Goal: Find specific page/section: Find specific page/section

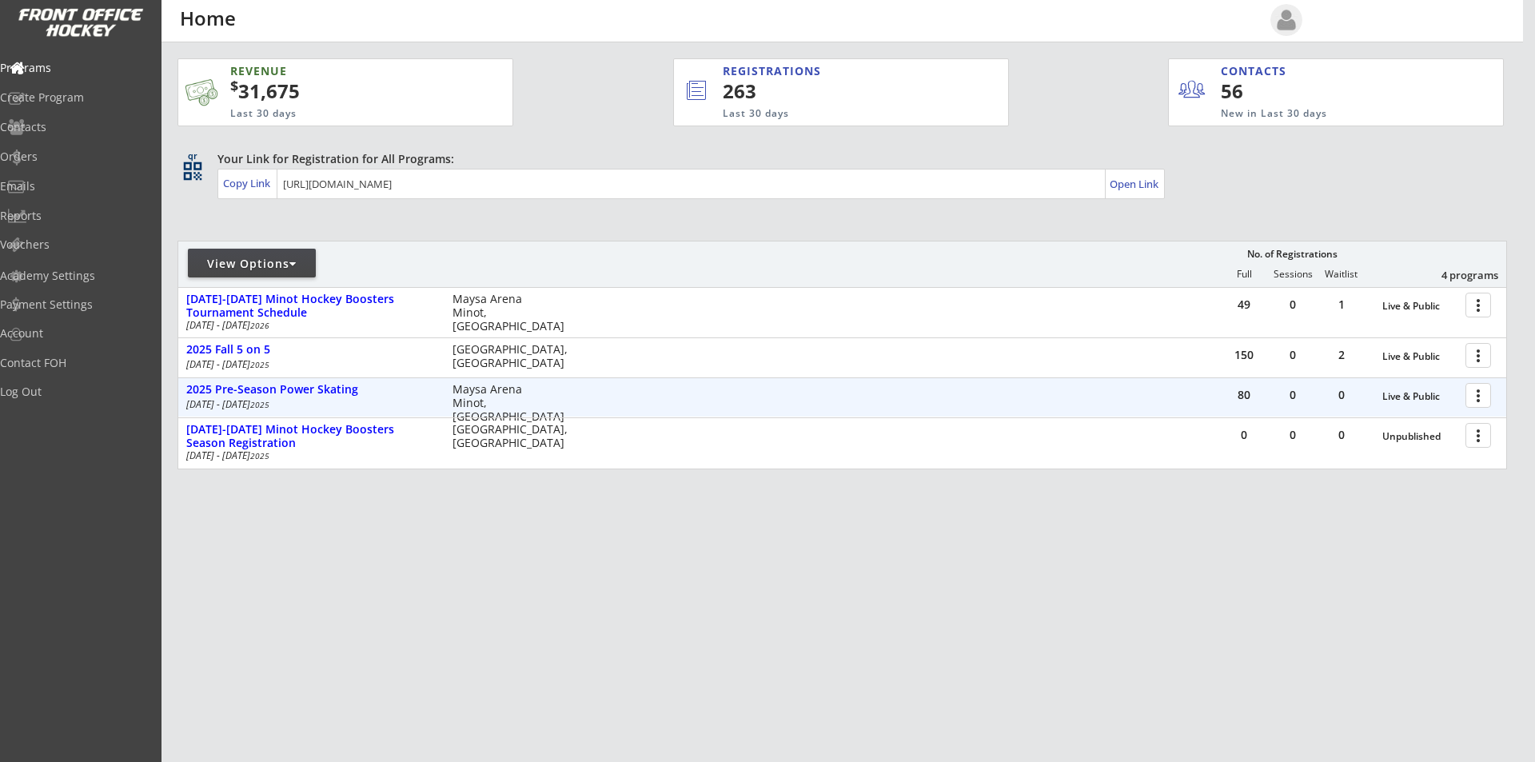
click at [1478, 394] on div at bounding box center [1481, 394] width 28 height 28
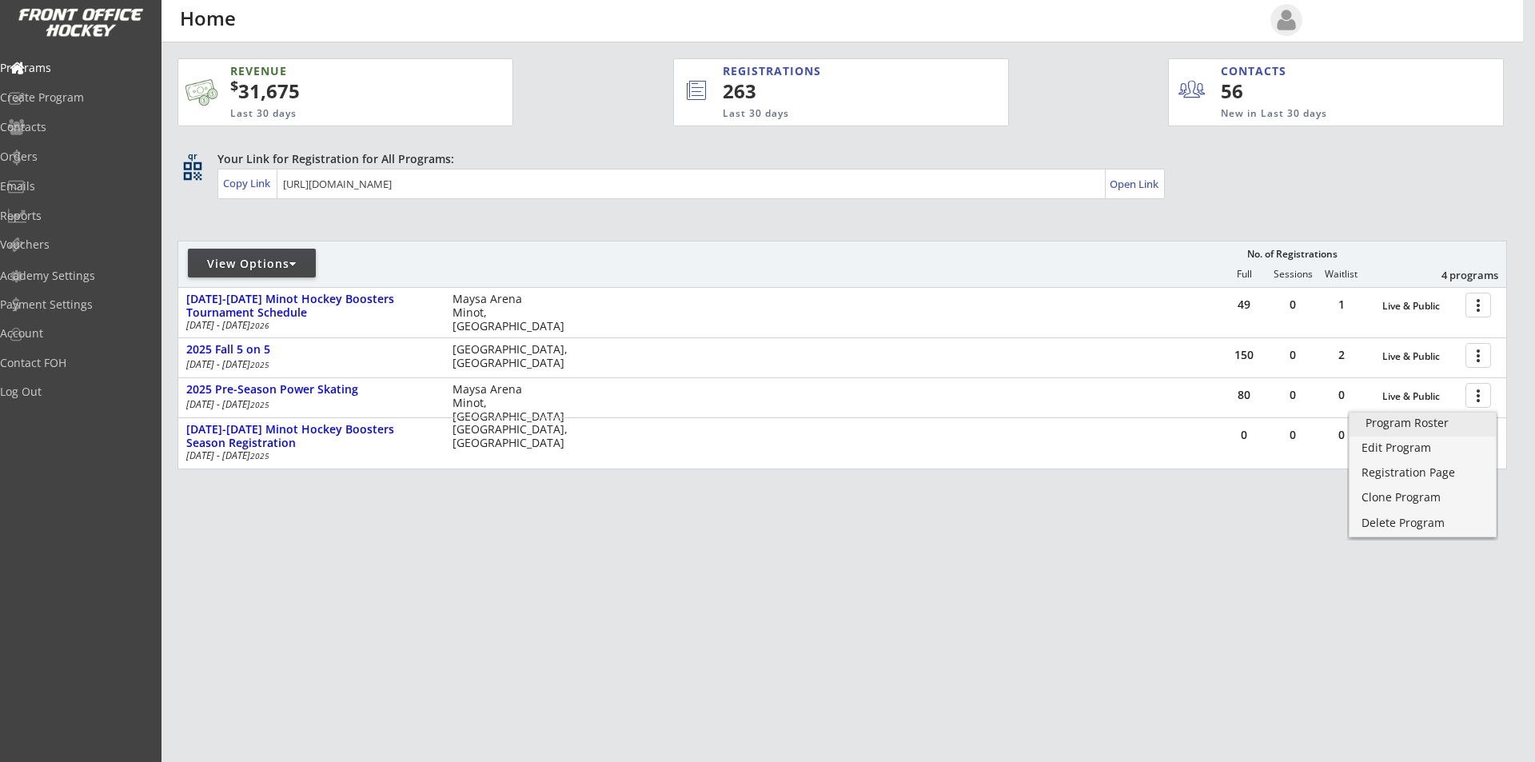
click at [1424, 423] on div "Program Roster" at bounding box center [1422, 422] width 114 height 11
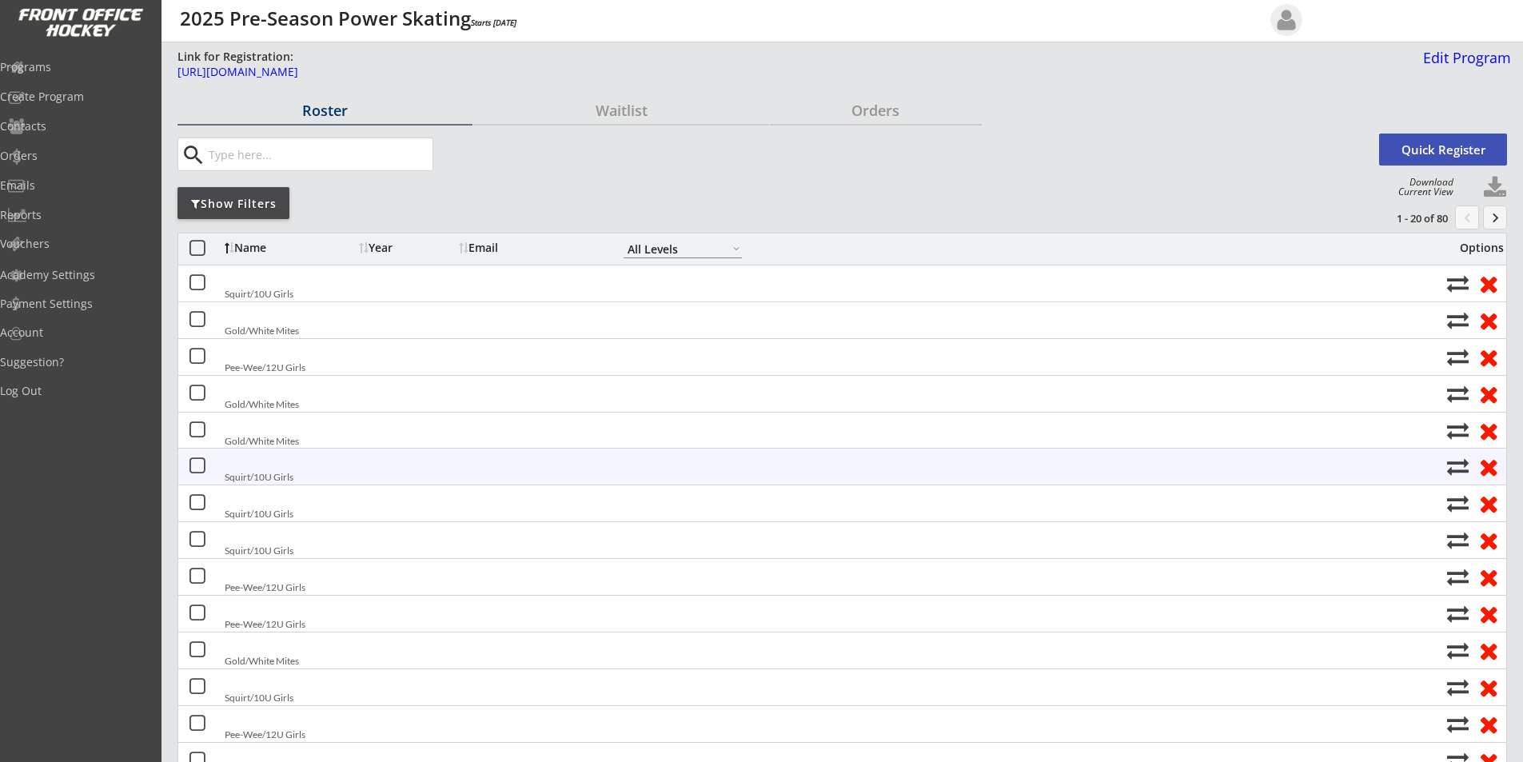
select select ""All Levels""
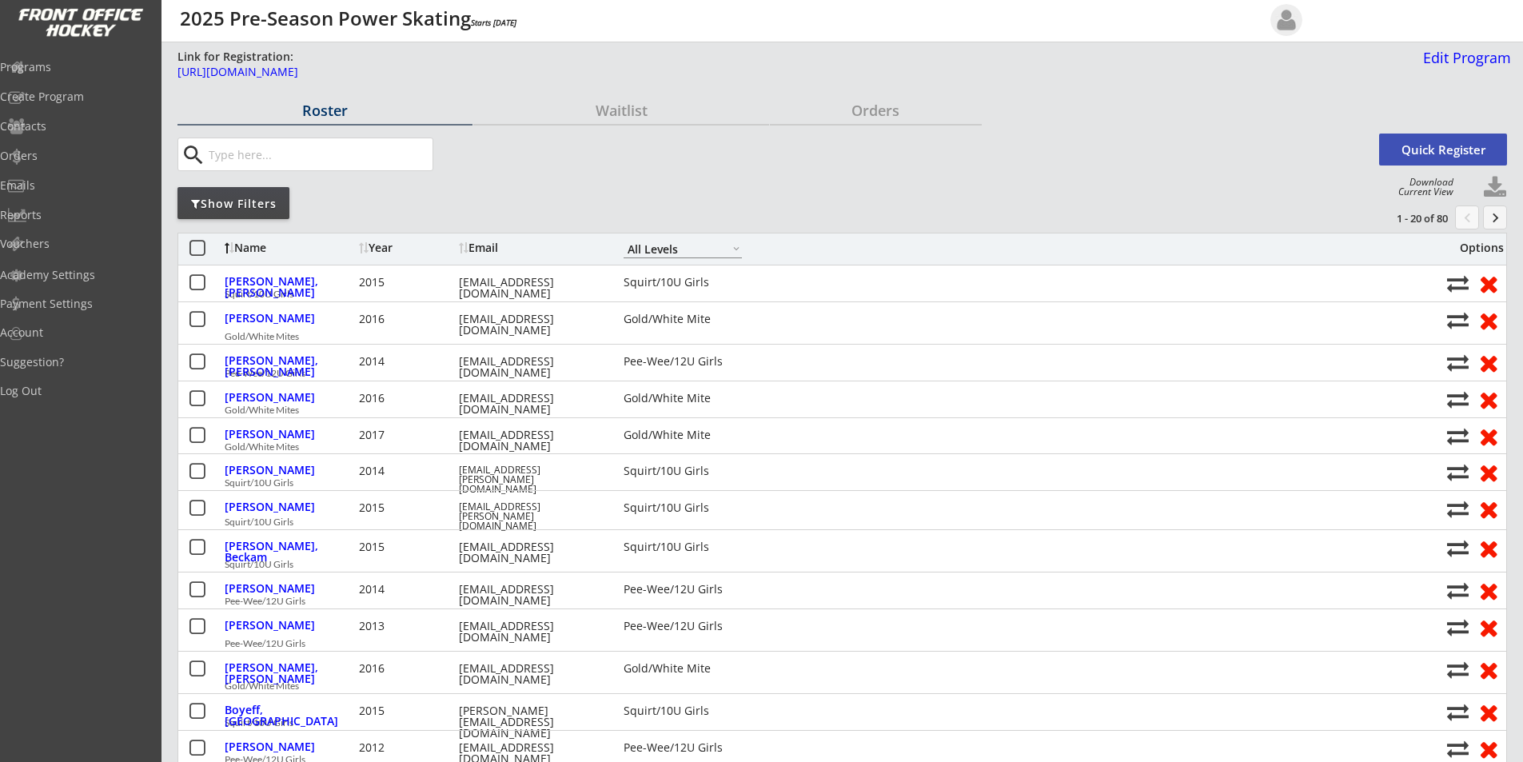
click at [237, 205] on div "Show Filters" at bounding box center [233, 204] width 112 height 16
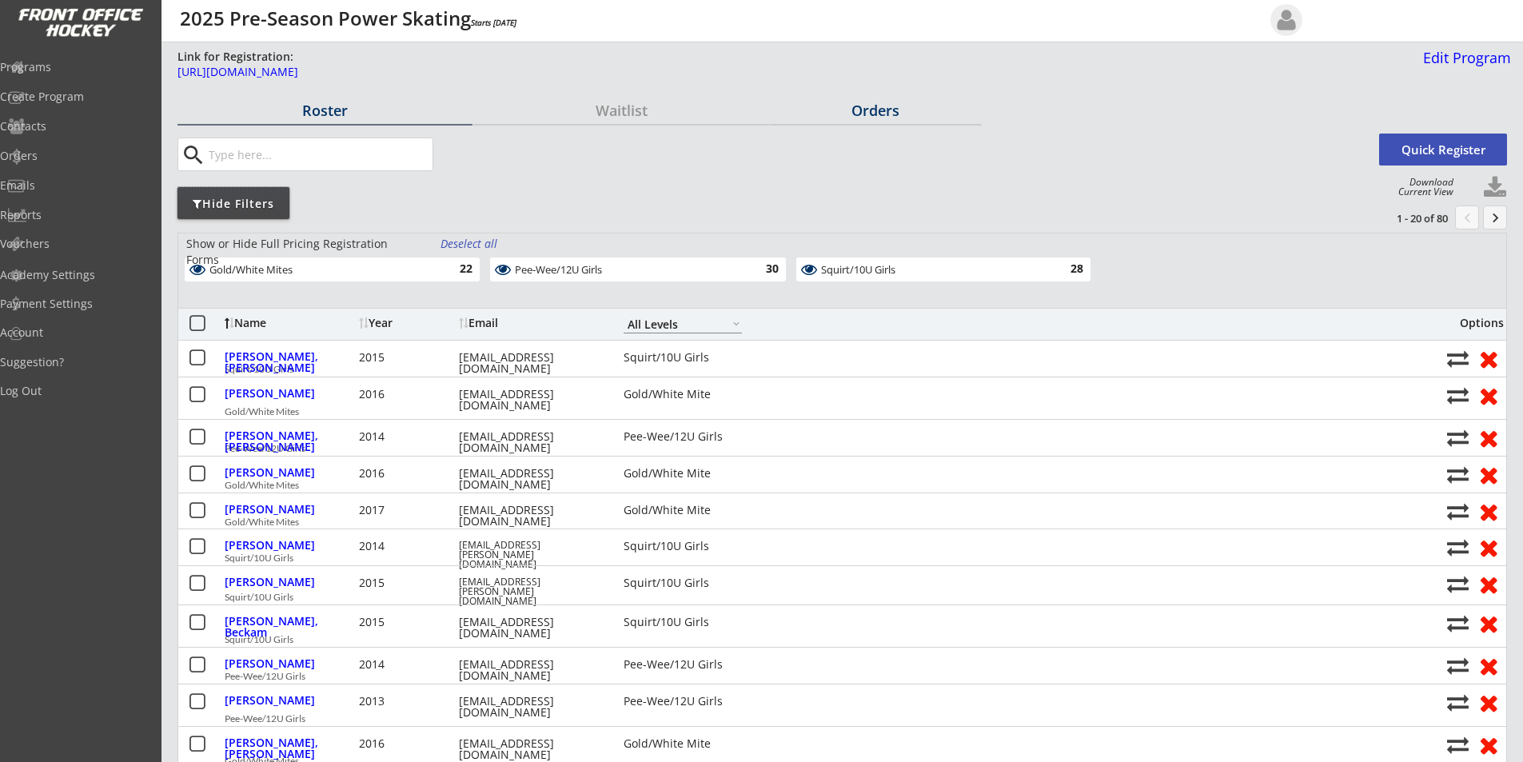
click at [878, 117] on div "Orders" at bounding box center [876, 110] width 212 height 14
click at [886, 103] on div "Orders" at bounding box center [876, 110] width 212 height 14
click at [888, 105] on div "Orders" at bounding box center [876, 110] width 212 height 14
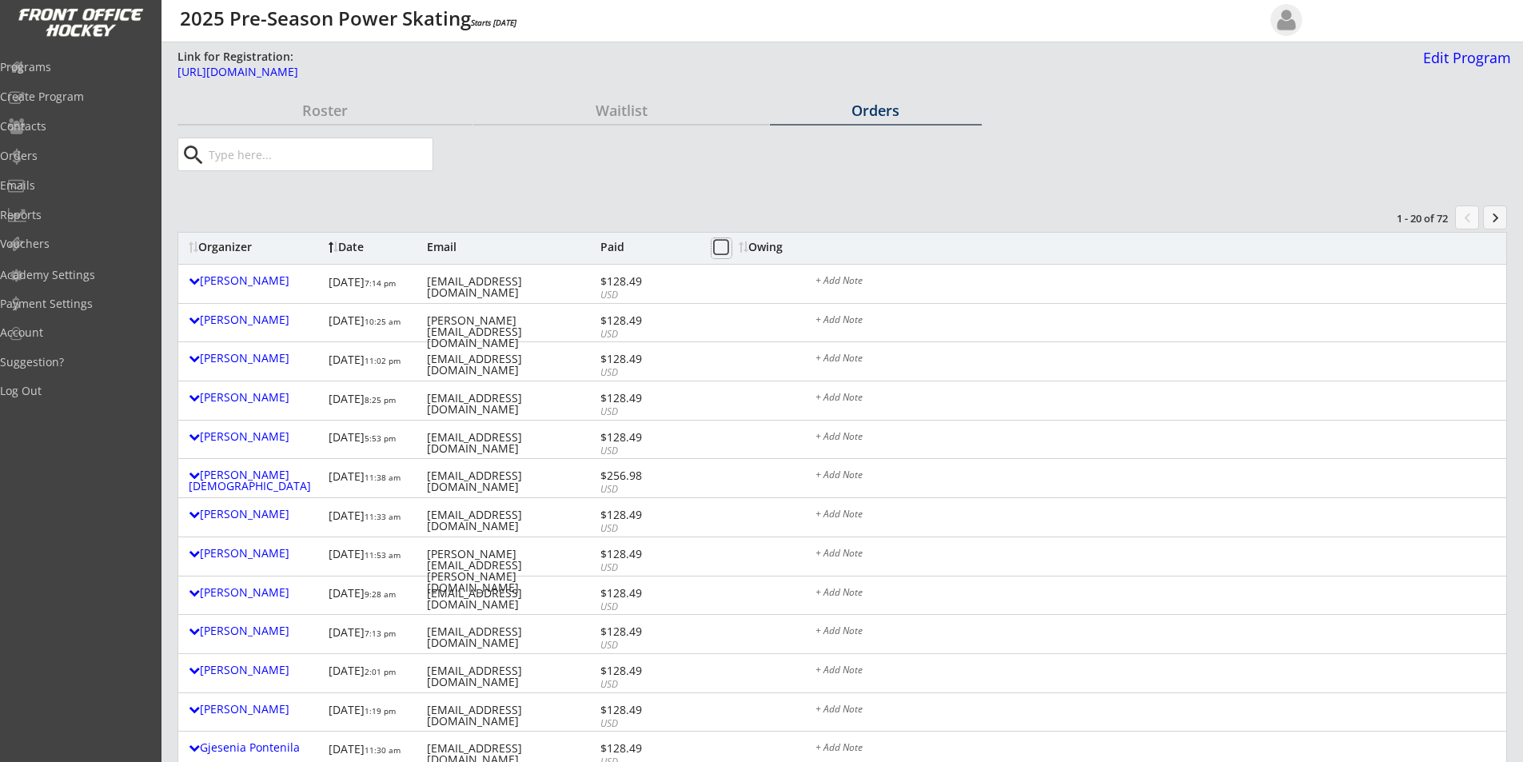
click at [724, 246] on button at bounding box center [721, 248] width 20 height 20
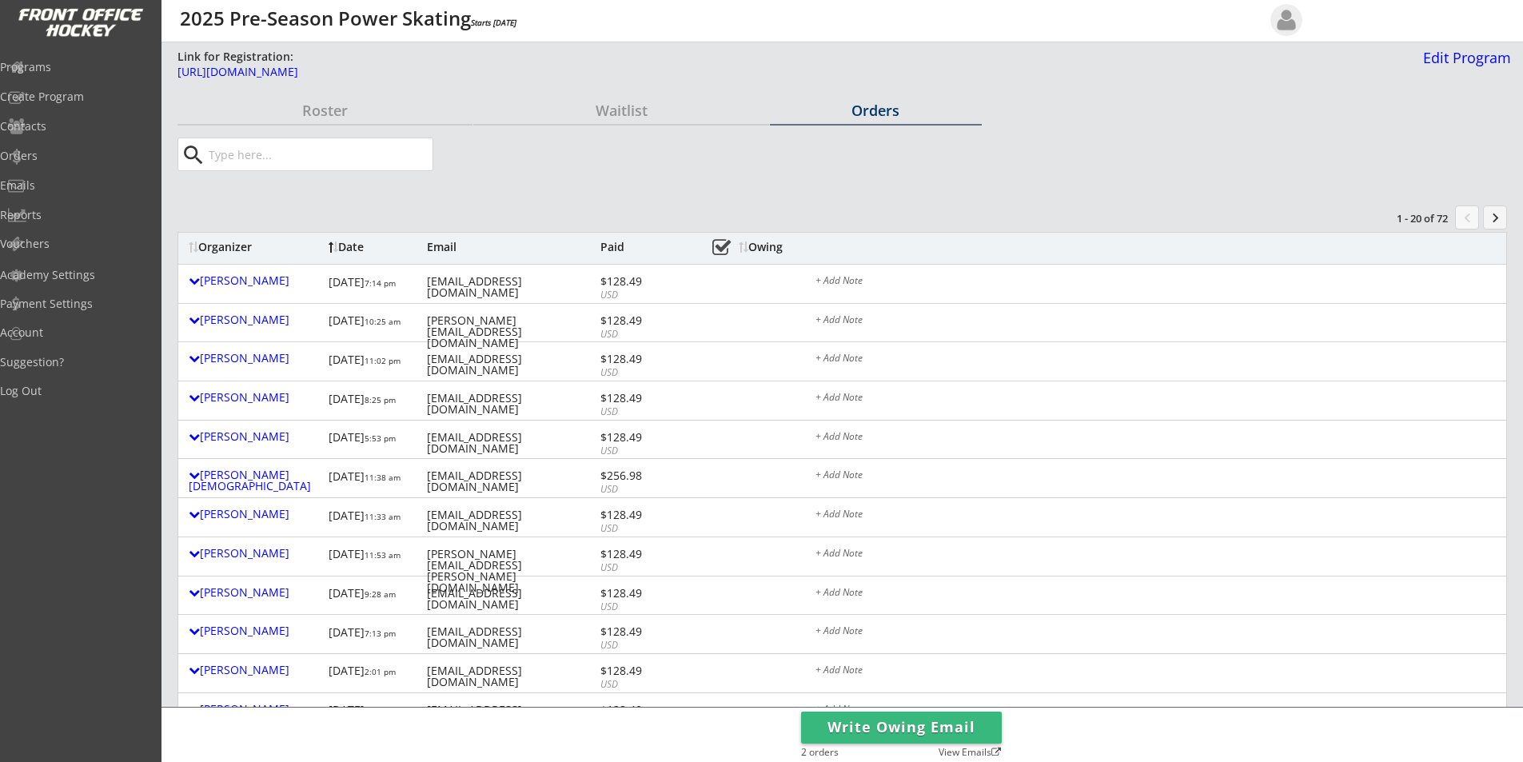
click at [1498, 220] on button "keyboard_arrow_right" at bounding box center [1495, 217] width 24 height 24
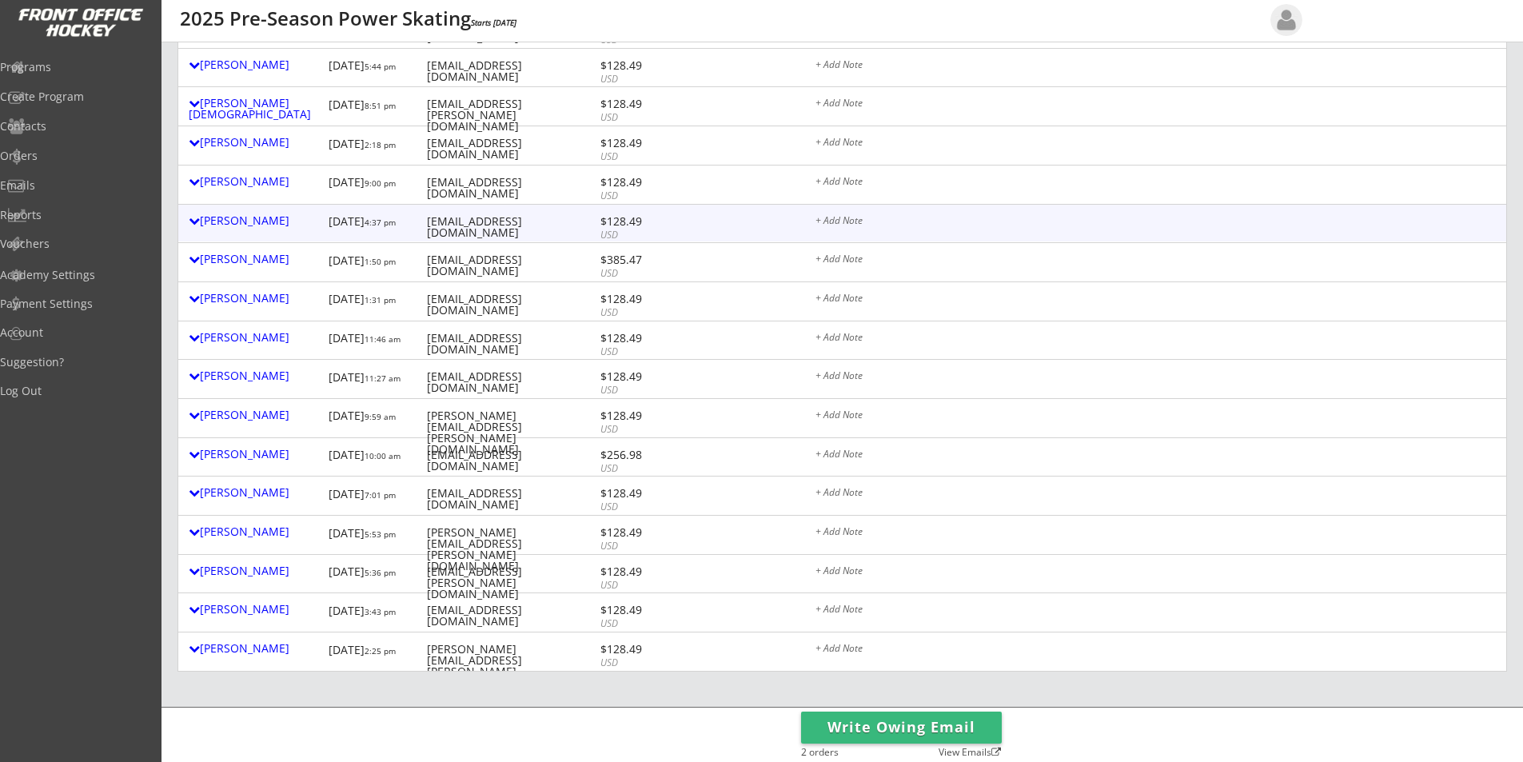
scroll to position [132, 0]
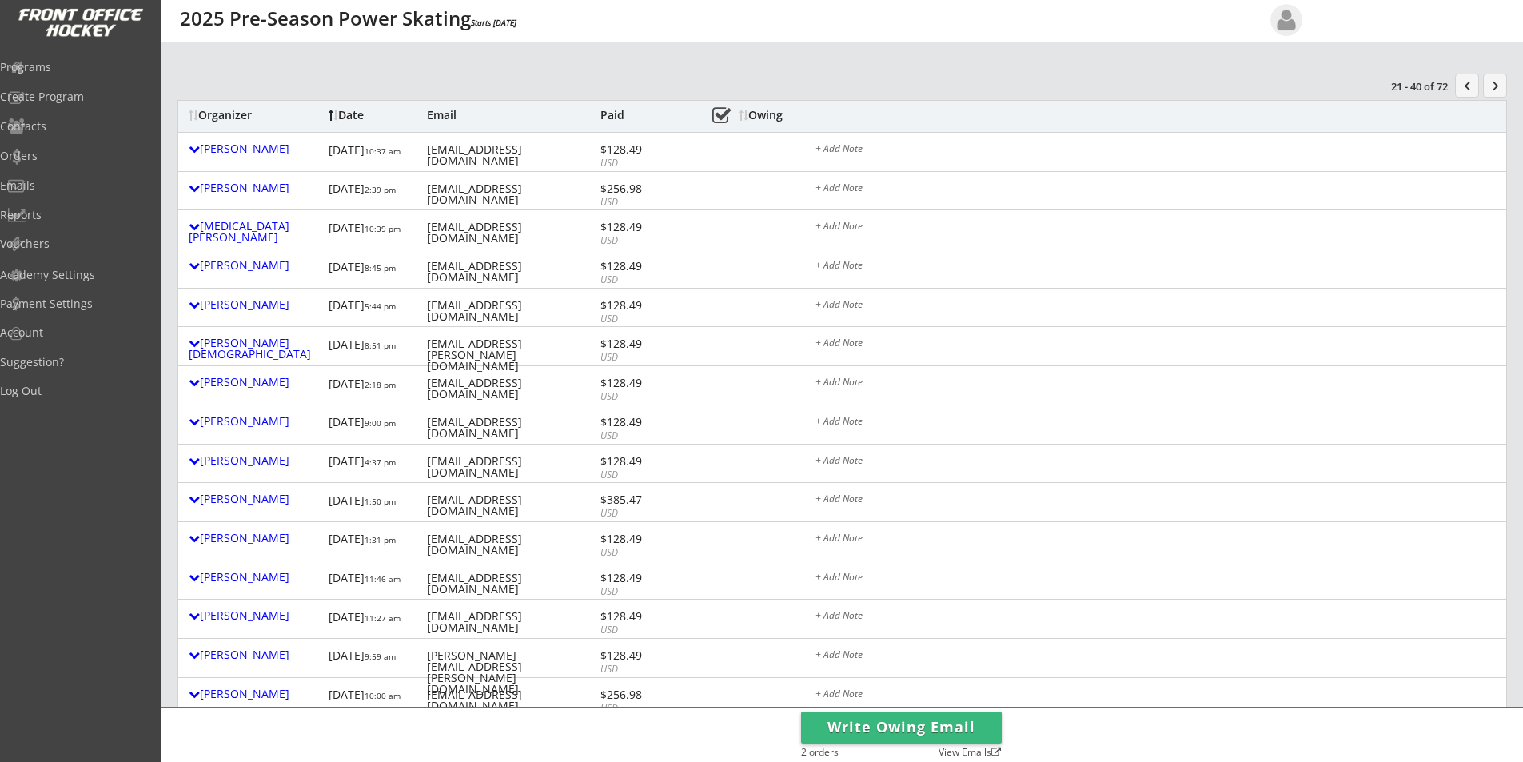
click at [1490, 87] on button "keyboard_arrow_right" at bounding box center [1495, 86] width 24 height 24
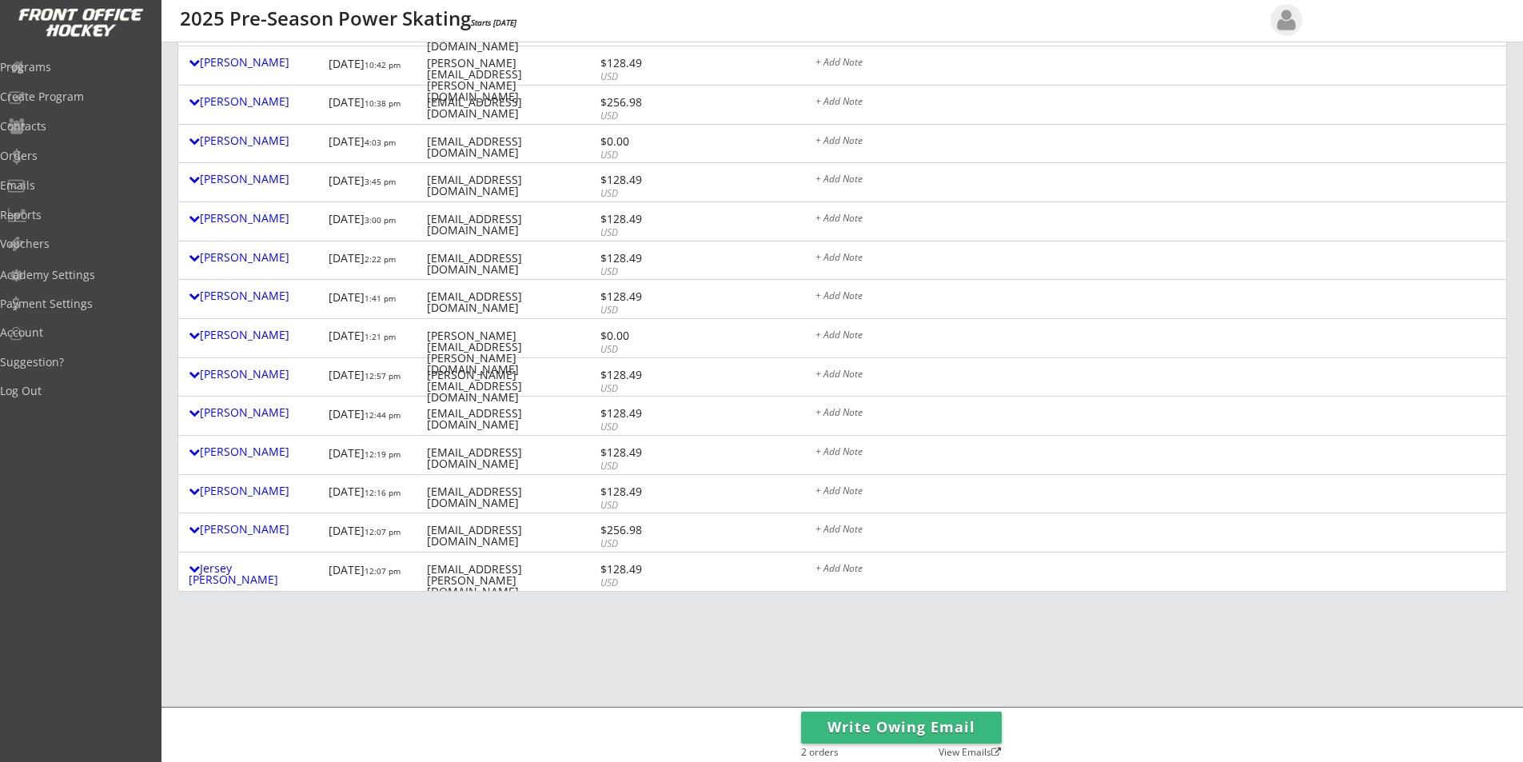
scroll to position [0, 0]
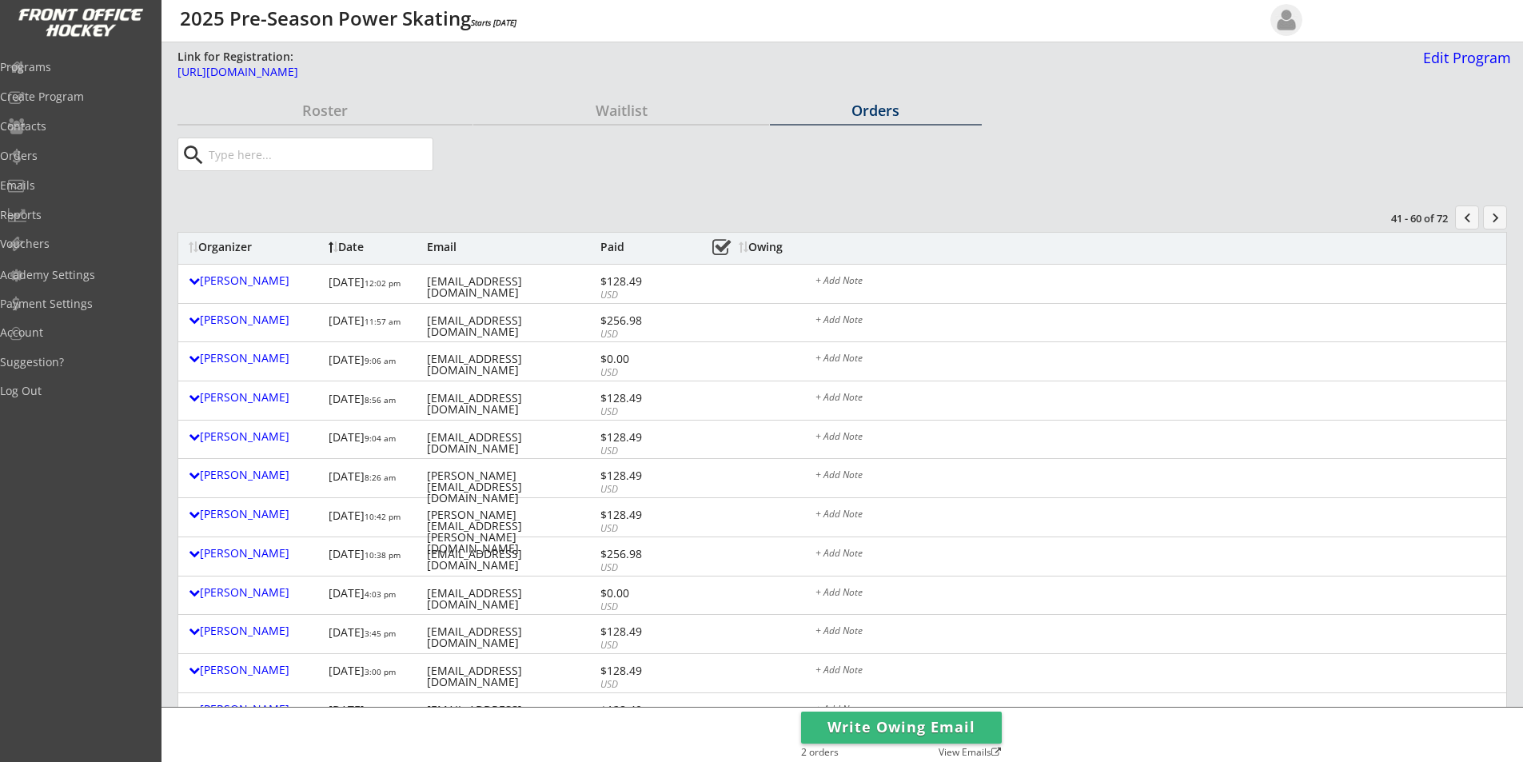
click at [1492, 217] on button "keyboard_arrow_right" at bounding box center [1495, 217] width 24 height 24
click at [1491, 219] on button "keyboard_arrow_right" at bounding box center [1495, 217] width 24 height 24
click at [1467, 216] on button "chevron_left" at bounding box center [1467, 217] width 24 height 24
click at [1466, 212] on button "chevron_left" at bounding box center [1467, 217] width 24 height 24
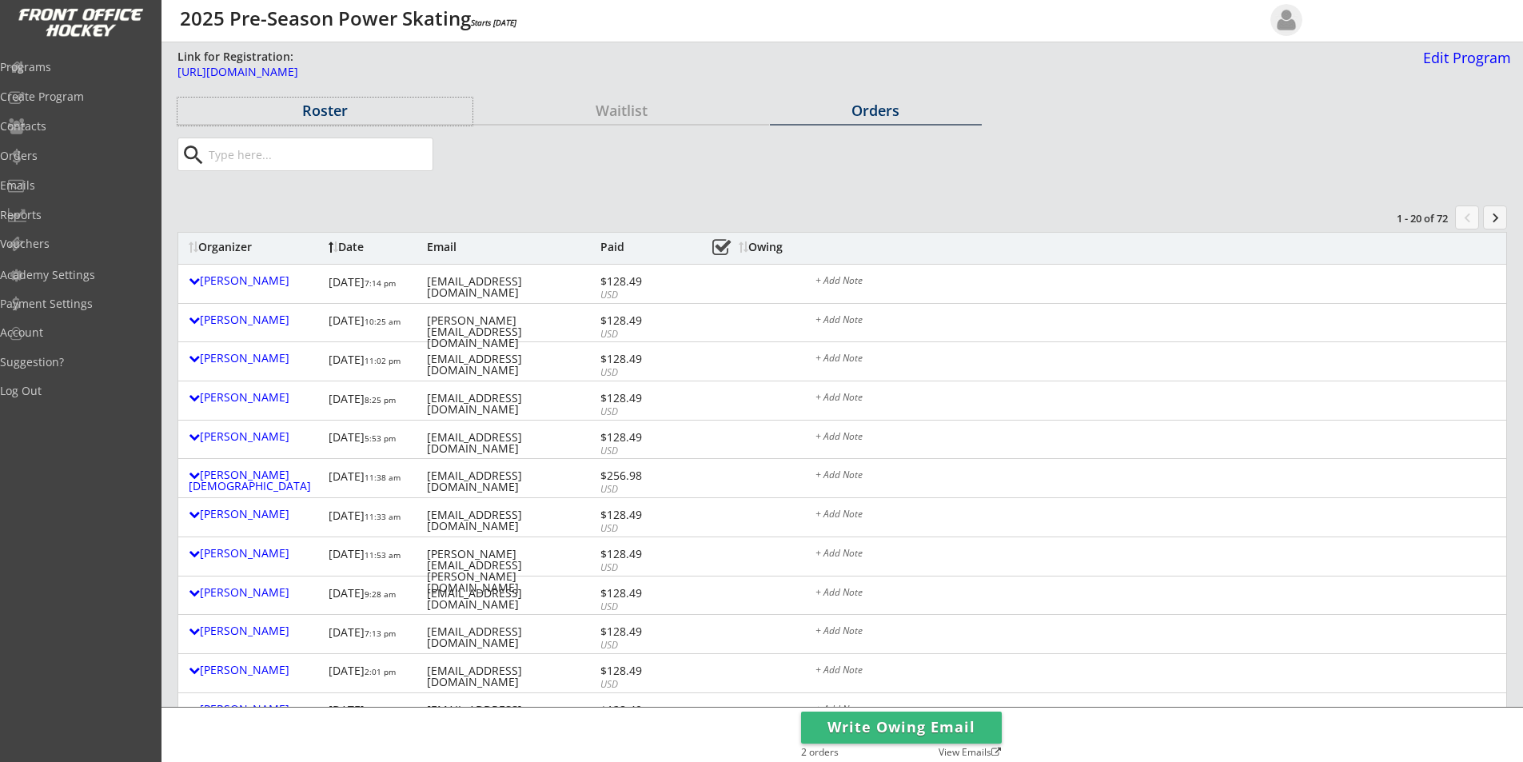
click at [333, 107] on div "Roster" at bounding box center [324, 110] width 295 height 14
